Goal: Task Accomplishment & Management: Manage account settings

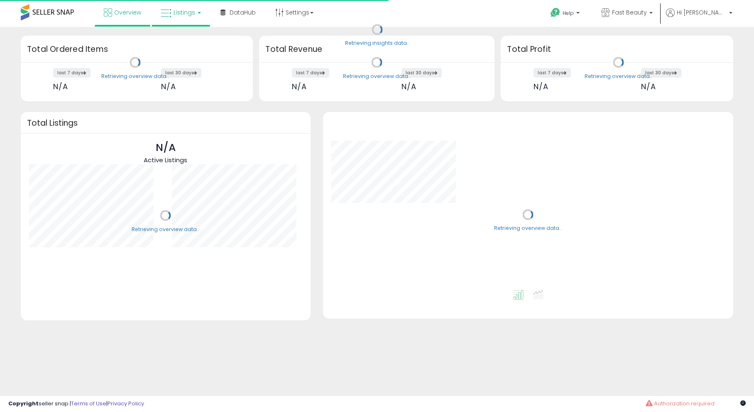
click at [178, 12] on span "Listings" at bounding box center [185, 12] width 22 height 8
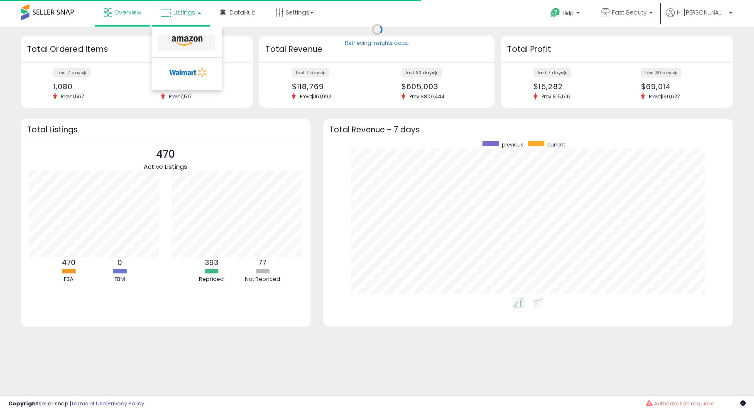
scroll to position [157, 394]
click at [186, 34] on link at bounding box center [186, 42] width 57 height 17
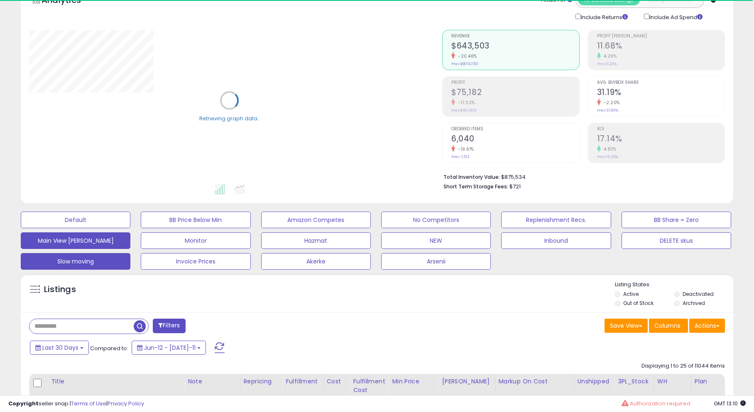
scroll to position [51, 0]
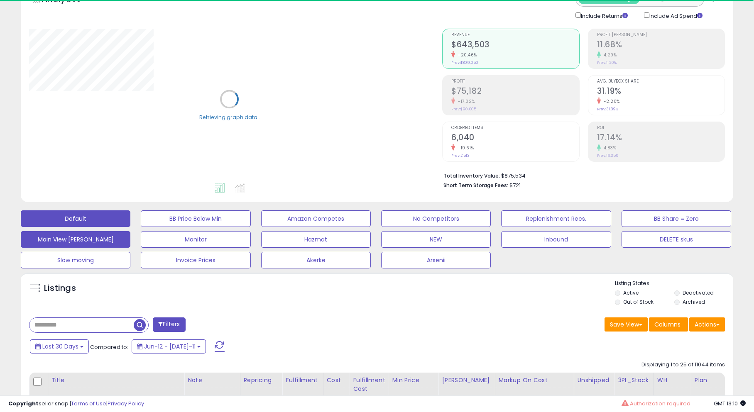
click at [78, 225] on button "Default" at bounding box center [76, 219] width 110 height 17
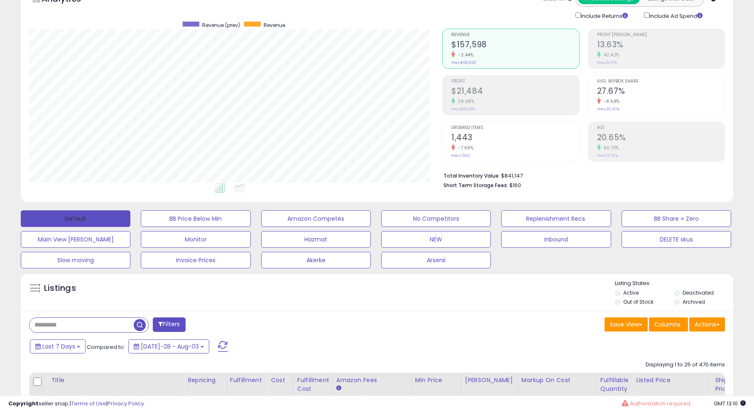
scroll to position [170, 413]
click at [69, 350] on span "Last 7 Days" at bounding box center [58, 347] width 33 height 8
type input "**********"
click at [73, 377] on li "Last 30 Days" at bounding box center [67, 377] width 66 height 11
click at [218, 353] on div "Last 30 Days Compared to: Jun-12 - Jul-11 Apply" at bounding box center [289, 346] width 522 height 16
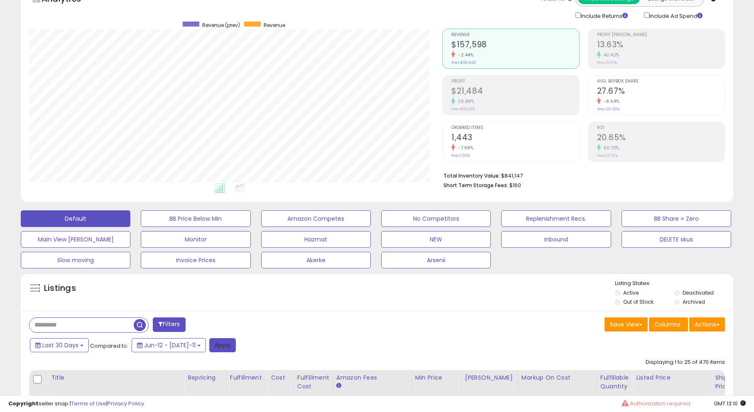
drag, startPoint x: 217, startPoint y: 347, endPoint x: 211, endPoint y: 350, distance: 6.1
click at [217, 347] on button "Apply" at bounding box center [222, 345] width 27 height 14
